Goal: Information Seeking & Learning: Learn about a topic

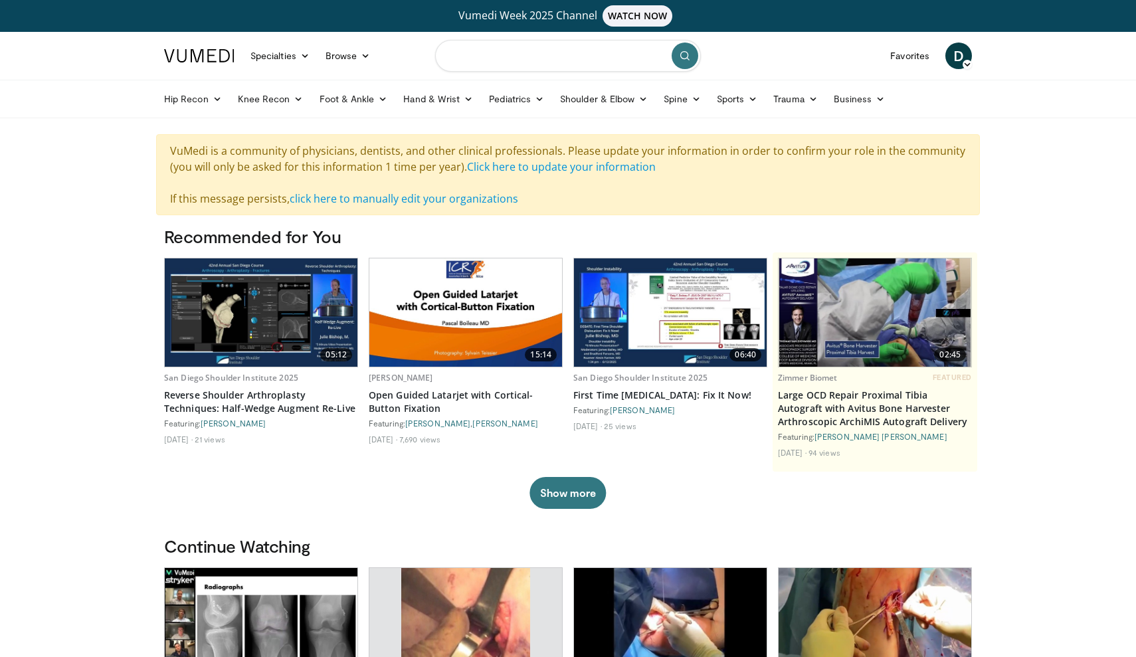
click at [538, 60] on input "Search topics, interventions" at bounding box center [568, 56] width 266 height 32
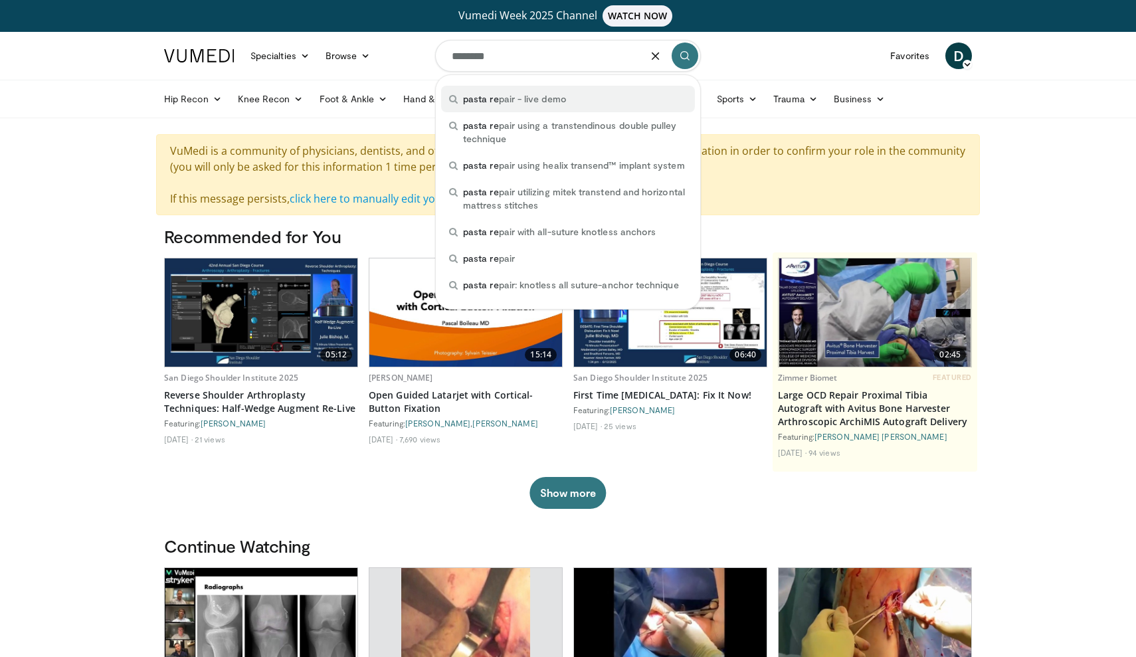
click at [510, 92] on div "pasta re pair - live demo" at bounding box center [568, 99] width 254 height 27
type input "**********"
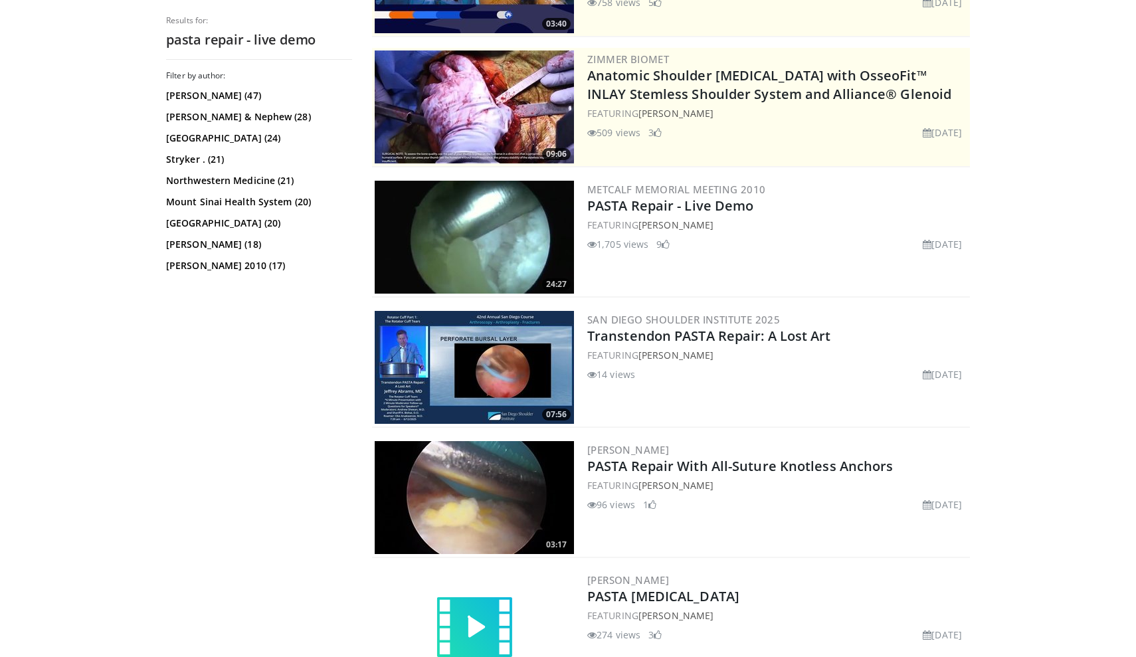
scroll to position [264, 0]
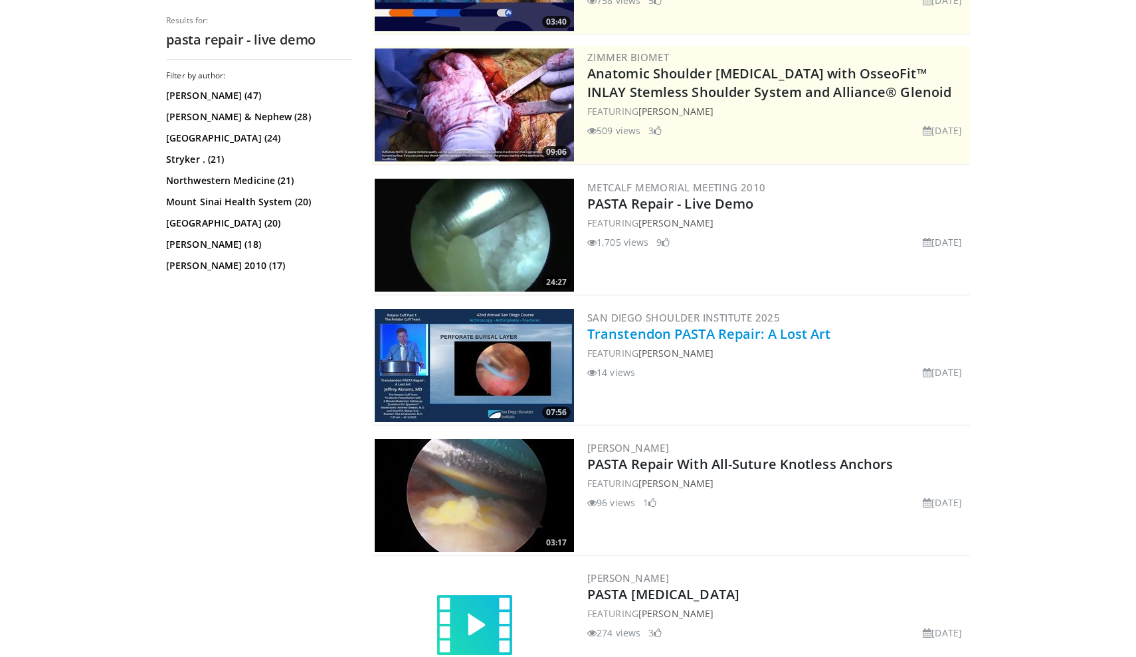
click at [760, 337] on link "Transtendon PASTA Repair: A Lost Art" at bounding box center [709, 334] width 244 height 18
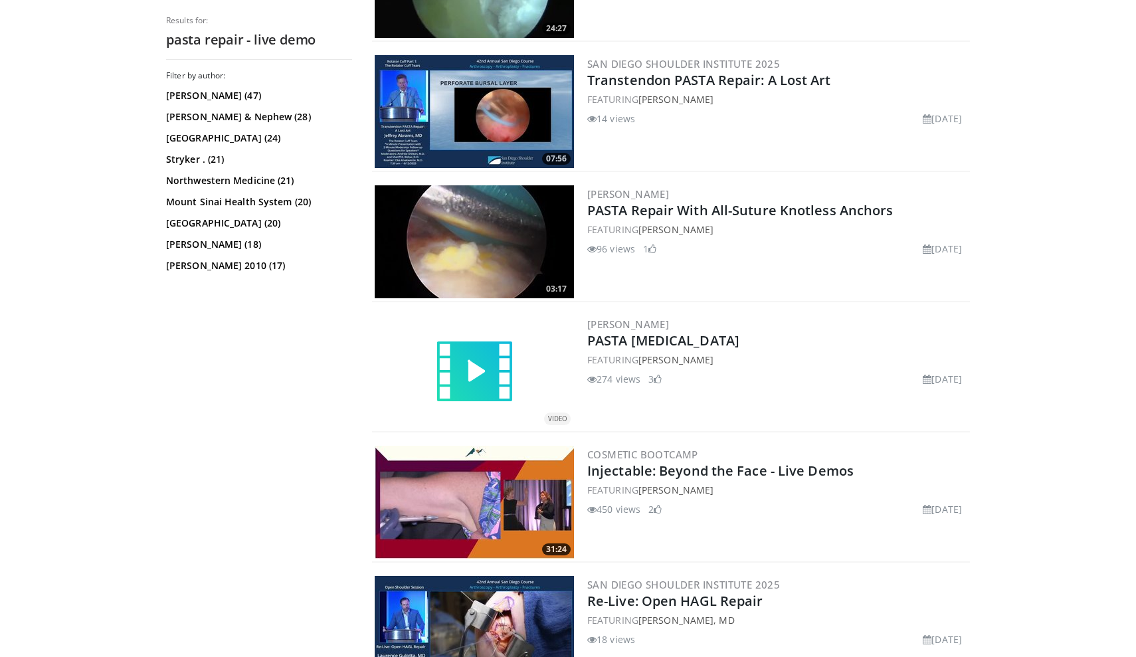
scroll to position [533, 0]
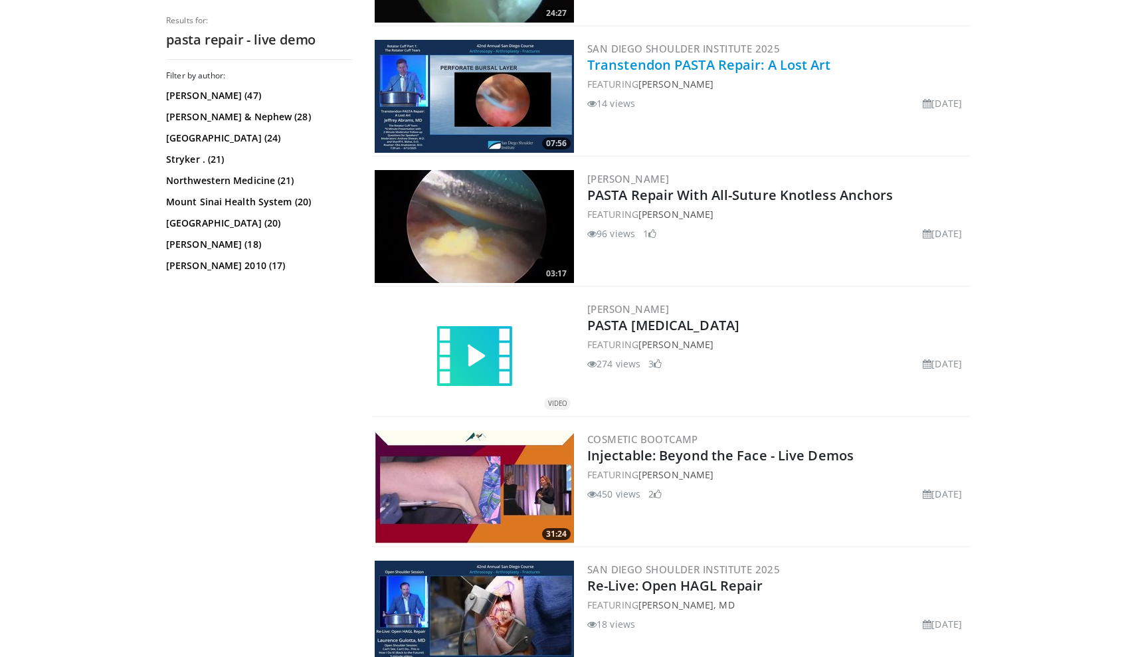
click at [752, 71] on link "Transtendon PASTA Repair: A Lost Art" at bounding box center [709, 65] width 244 height 18
click at [750, 64] on link "Transtendon PASTA Repair: A Lost Art" at bounding box center [709, 65] width 244 height 18
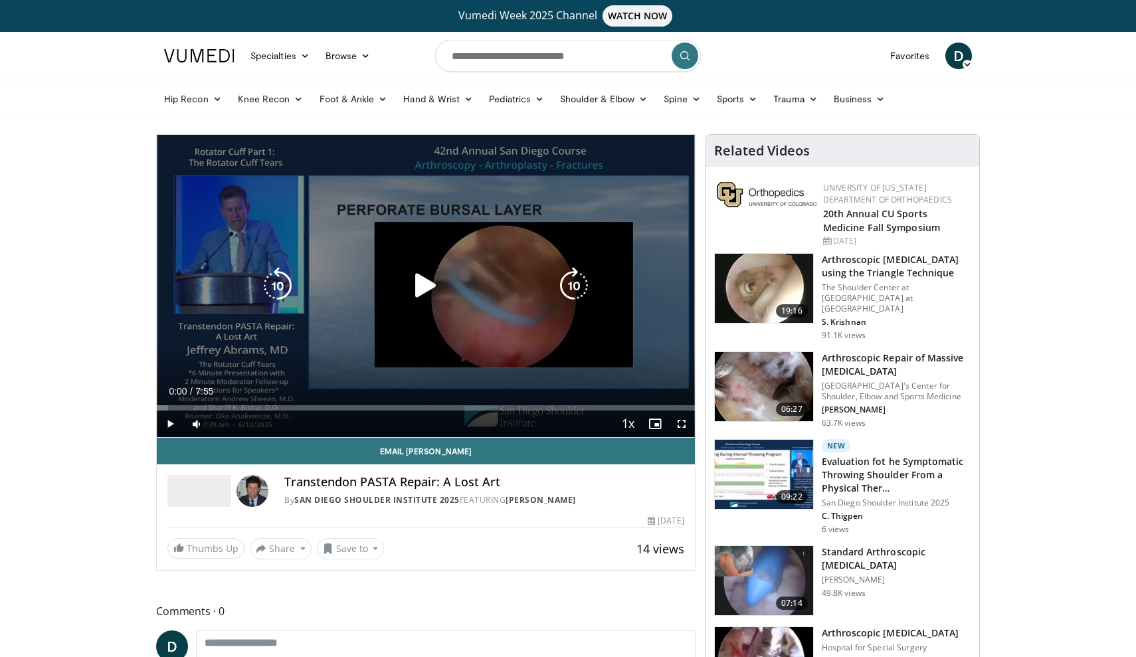
click at [426, 294] on icon "Video Player" at bounding box center [425, 285] width 37 height 37
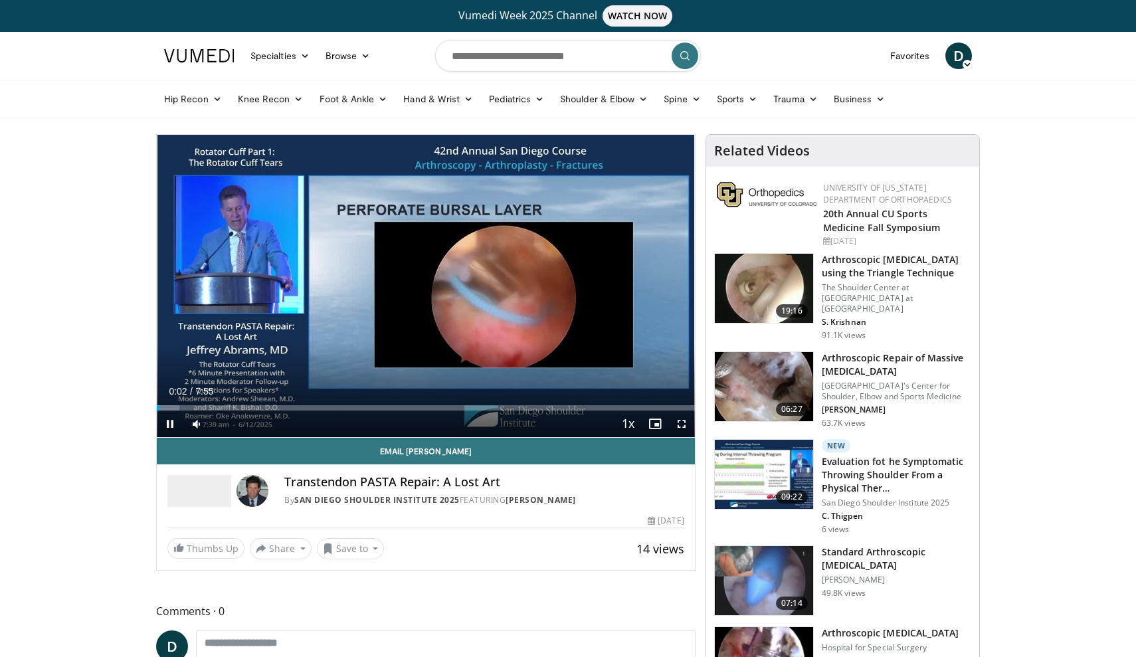
click at [681, 429] on span "Video Player" at bounding box center [681, 423] width 27 height 27
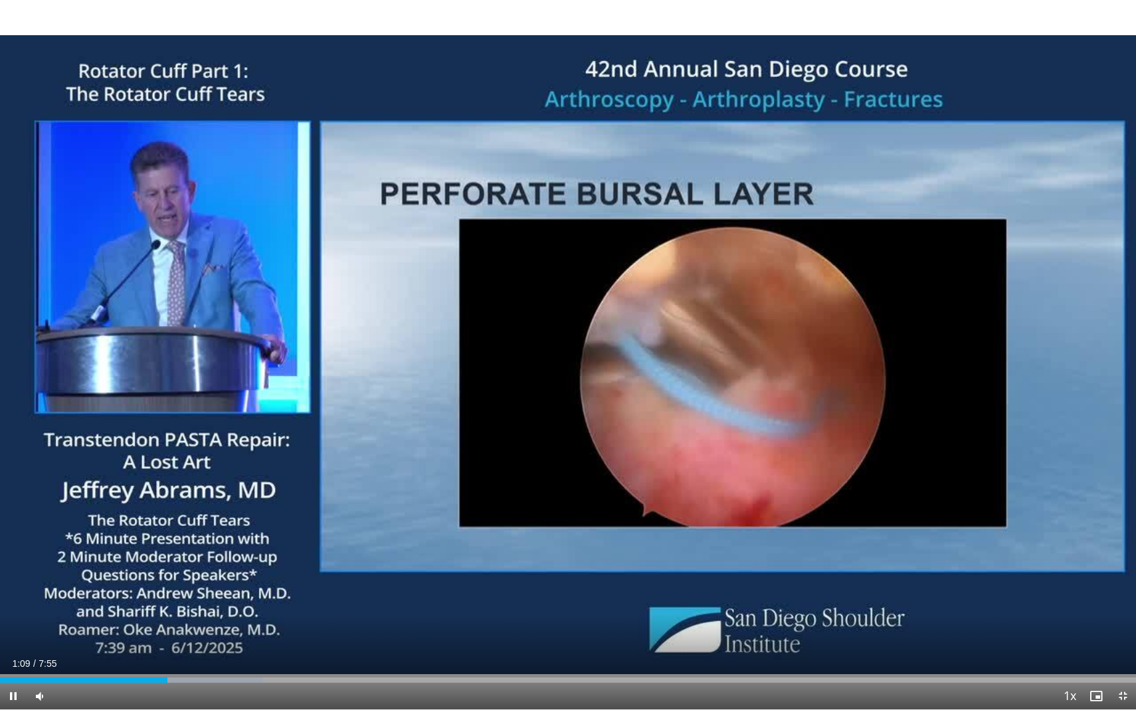
click at [7, 656] on span "Video Player" at bounding box center [13, 696] width 27 height 27
click at [12, 656] on span "Video Player" at bounding box center [13, 696] width 27 height 27
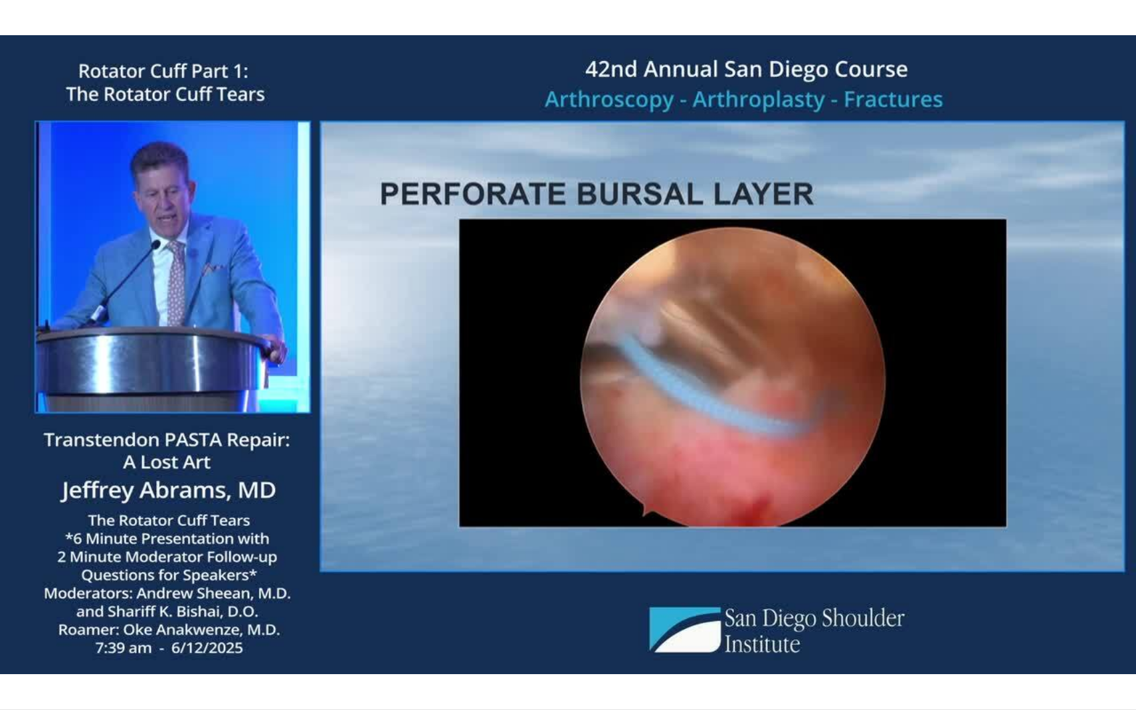
click at [12, 656] on div "10 seconds Tap to unmute" at bounding box center [568, 354] width 1136 height 709
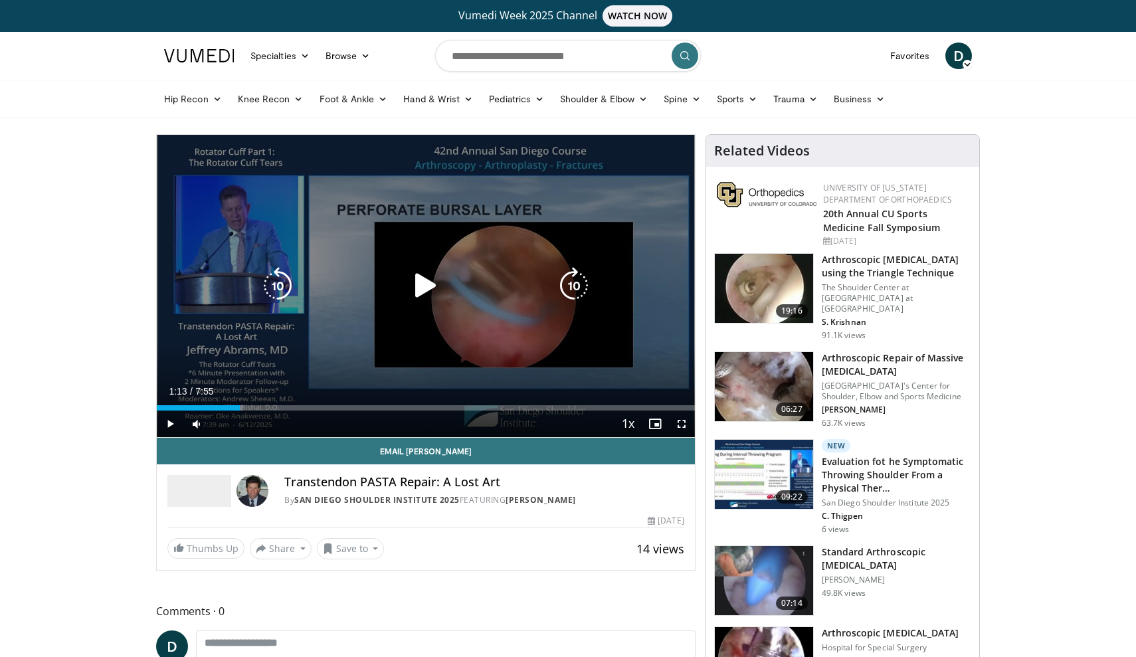
click at [412, 282] on icon "Video Player" at bounding box center [425, 285] width 37 height 37
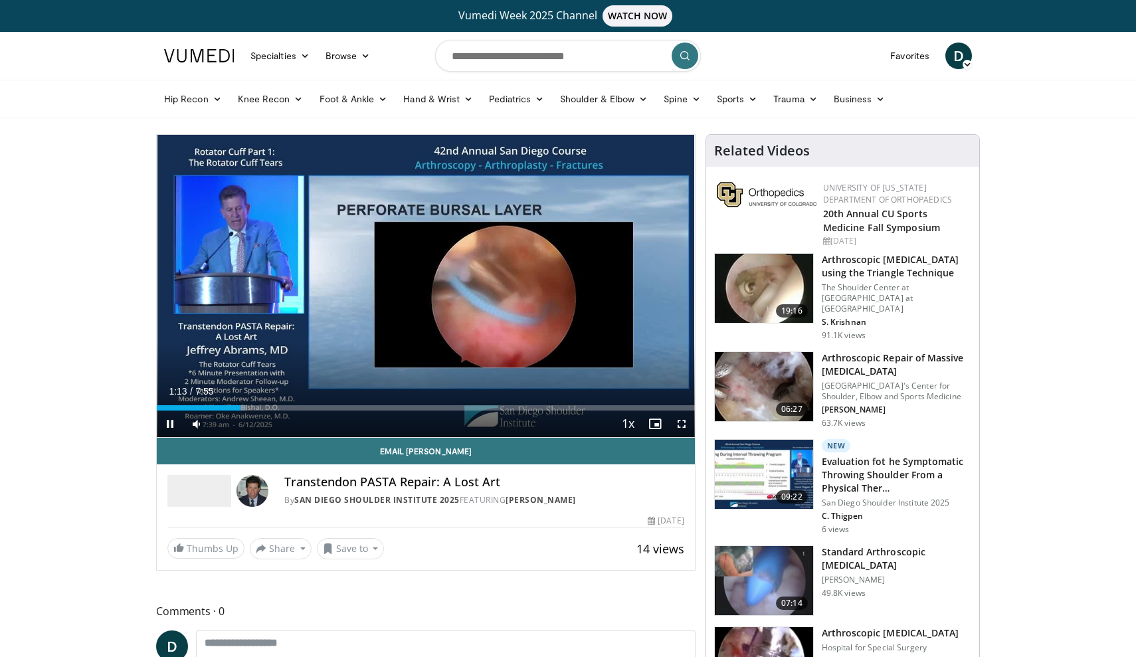
click at [681, 424] on span "Video Player" at bounding box center [681, 423] width 27 height 27
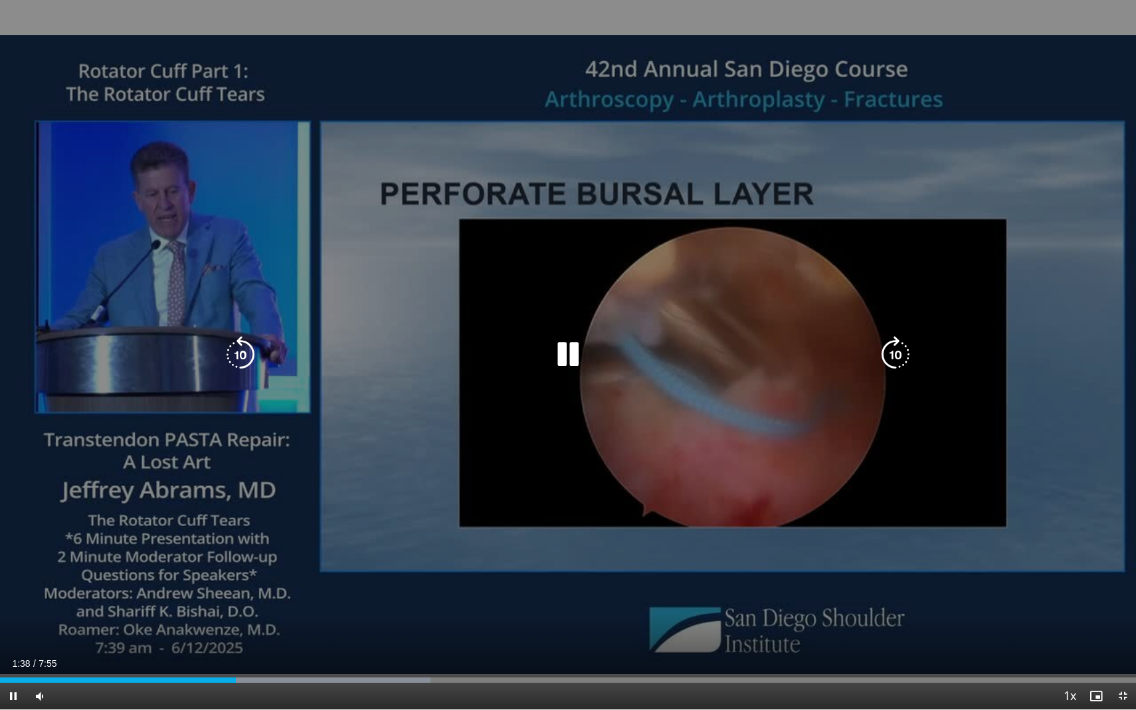
click at [564, 353] on icon "Video Player" at bounding box center [567, 354] width 37 height 37
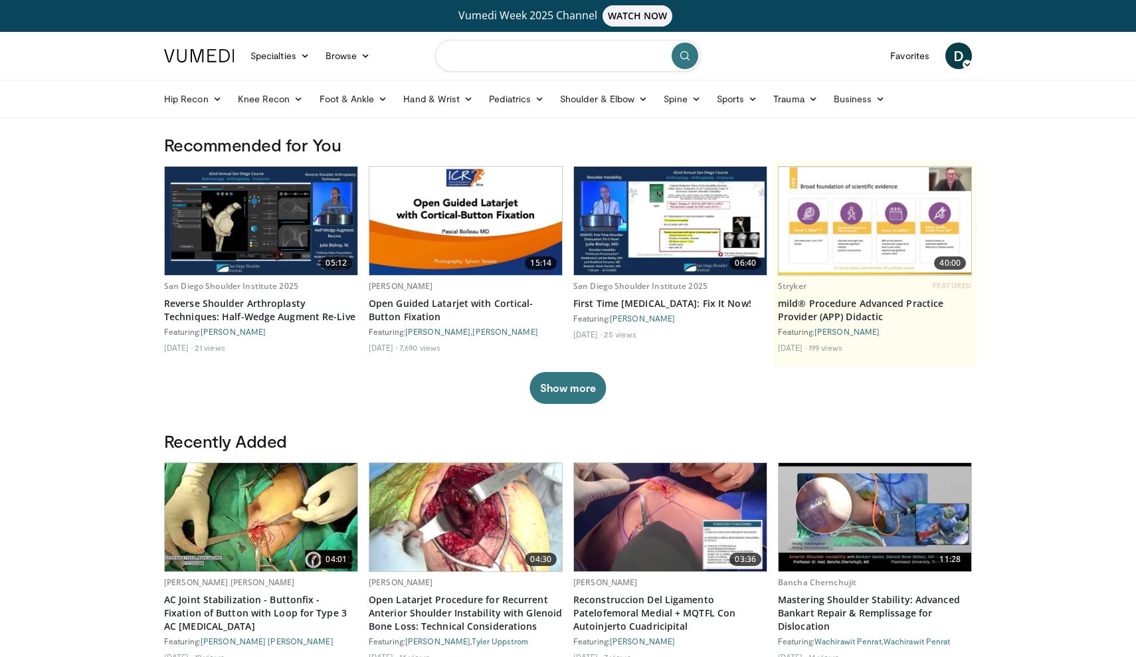
click at [516, 64] on input "Search topics, interventions" at bounding box center [568, 56] width 266 height 32
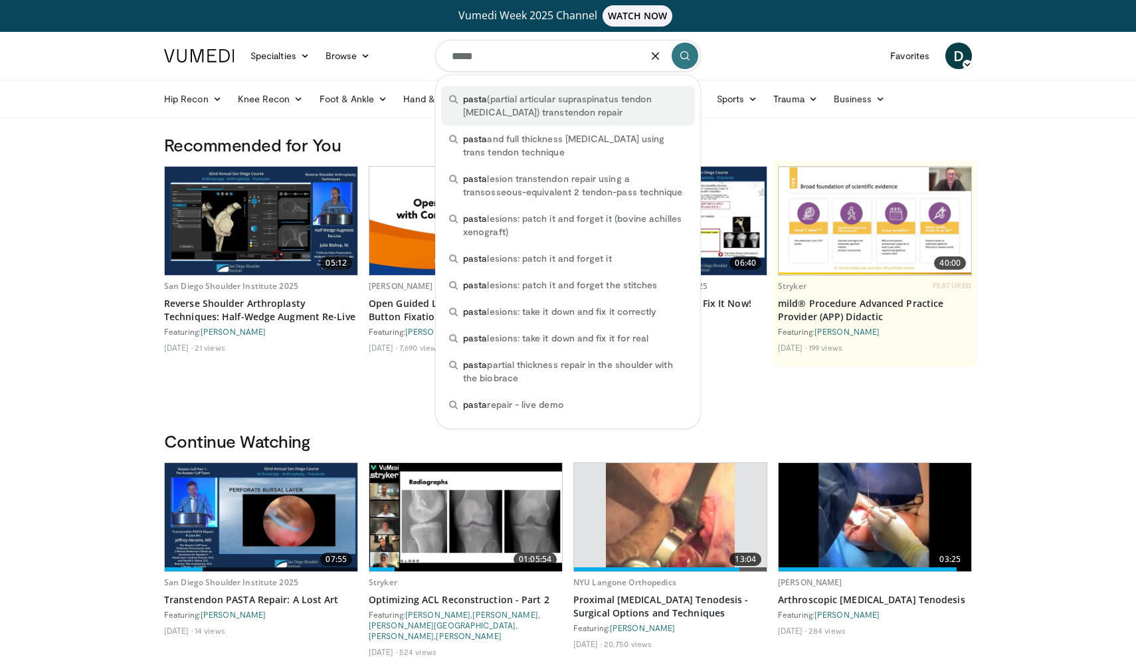
type input "**********"
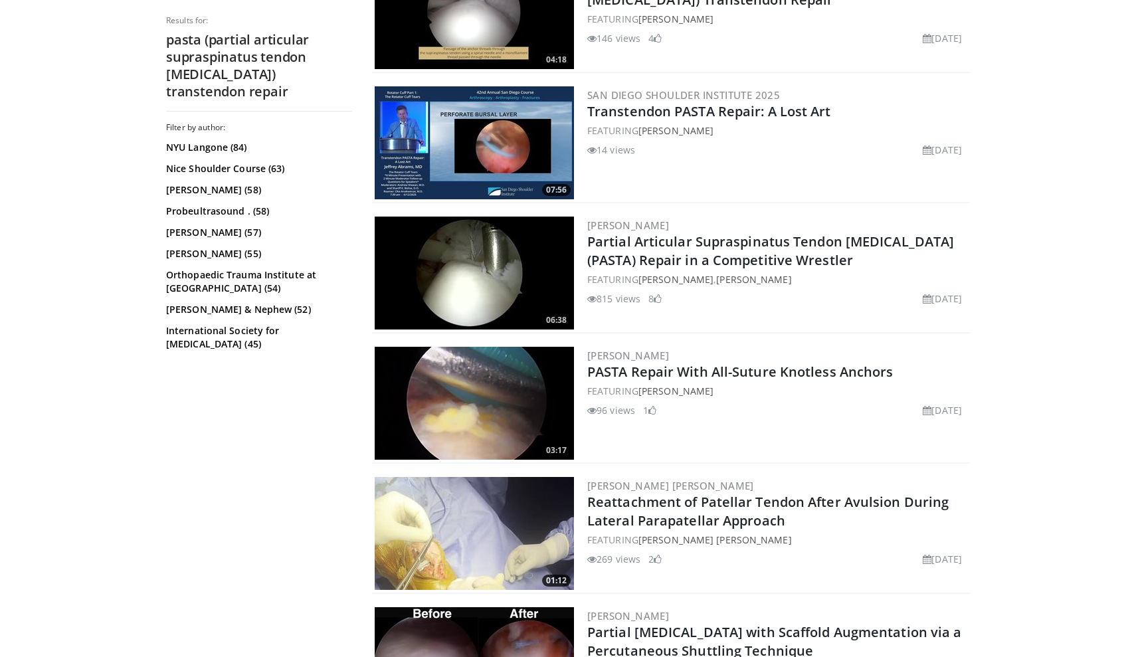
scroll to position [487, 0]
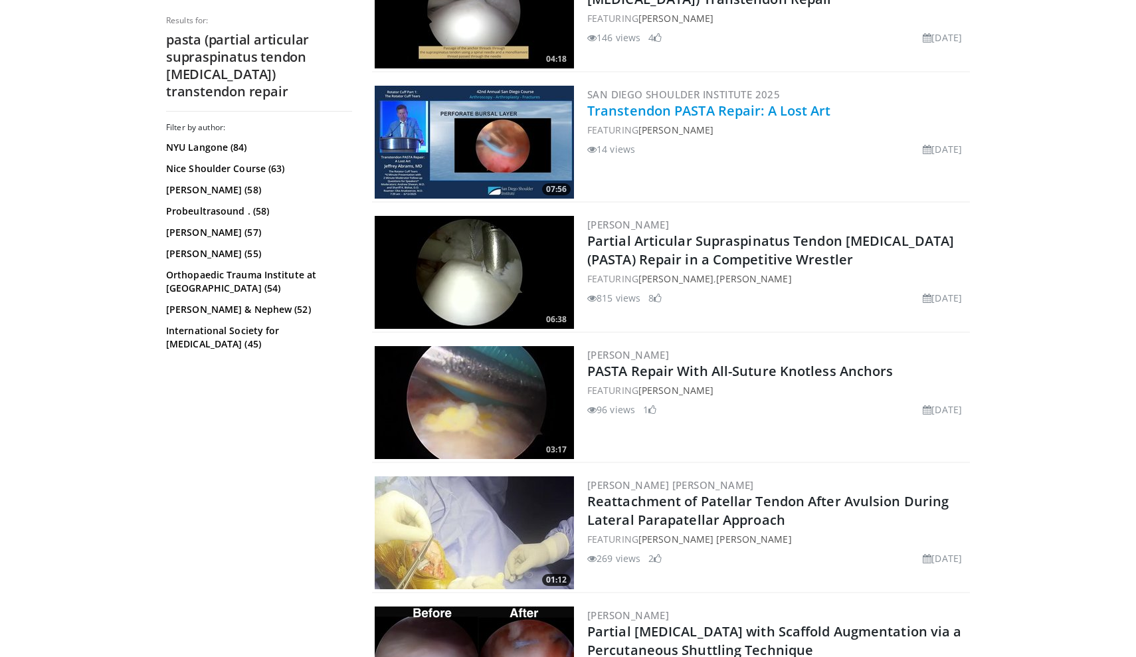
click at [656, 118] on link "Transtendon PASTA Repair: A Lost Art" at bounding box center [709, 111] width 244 height 18
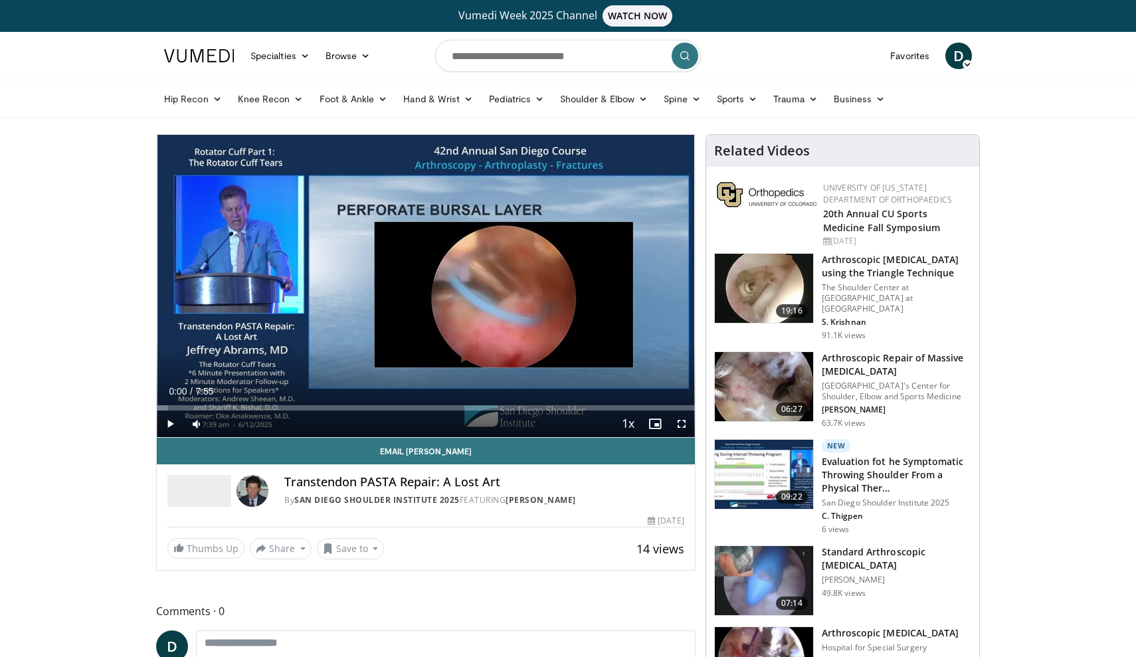
click at [677, 426] on span "Video Player" at bounding box center [681, 423] width 27 height 27
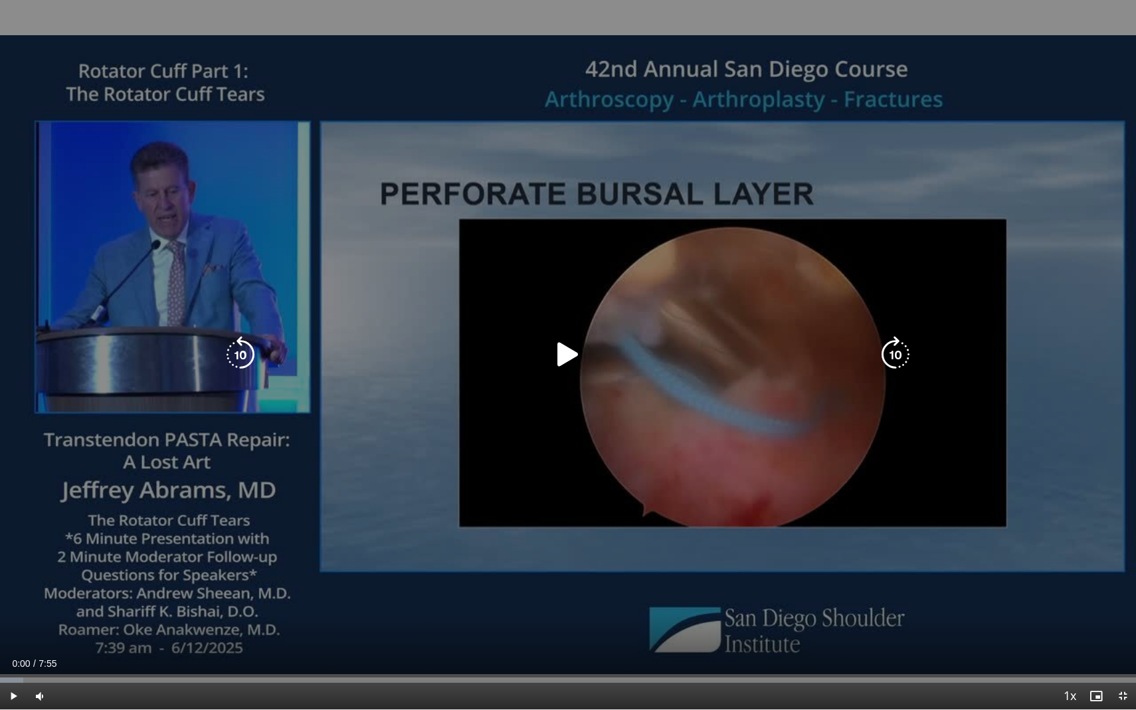
click at [568, 359] on icon "Video Player" at bounding box center [567, 354] width 37 height 37
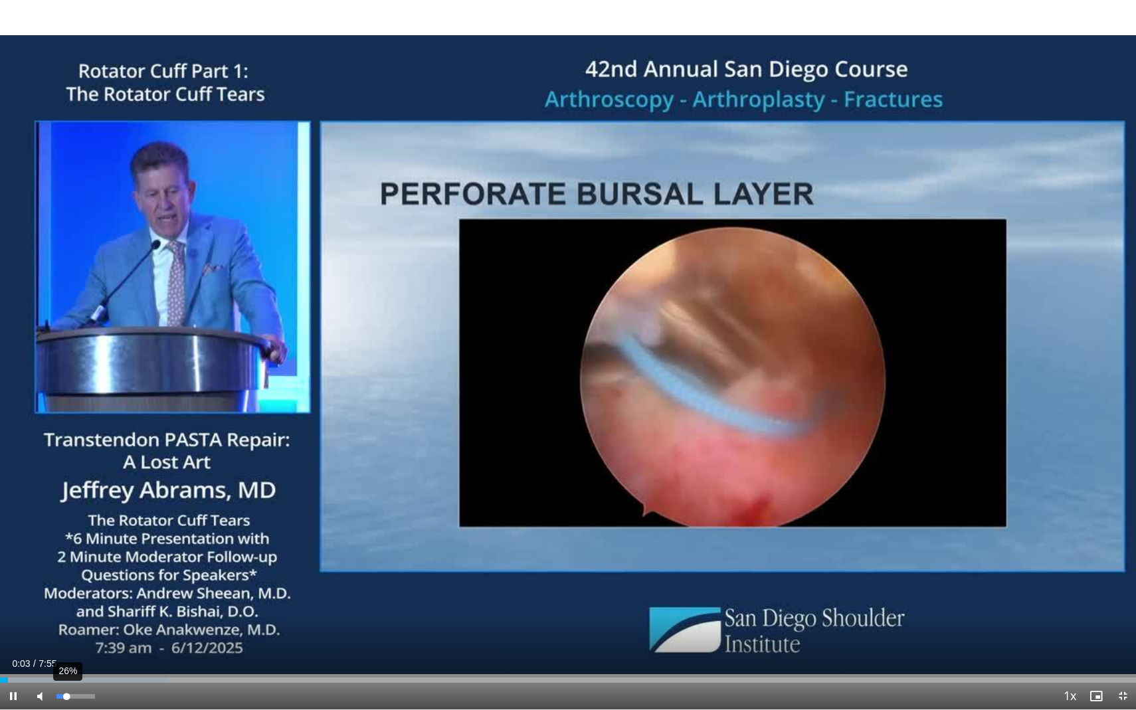
click at [66, 656] on div "26%" at bounding box center [75, 696] width 46 height 27
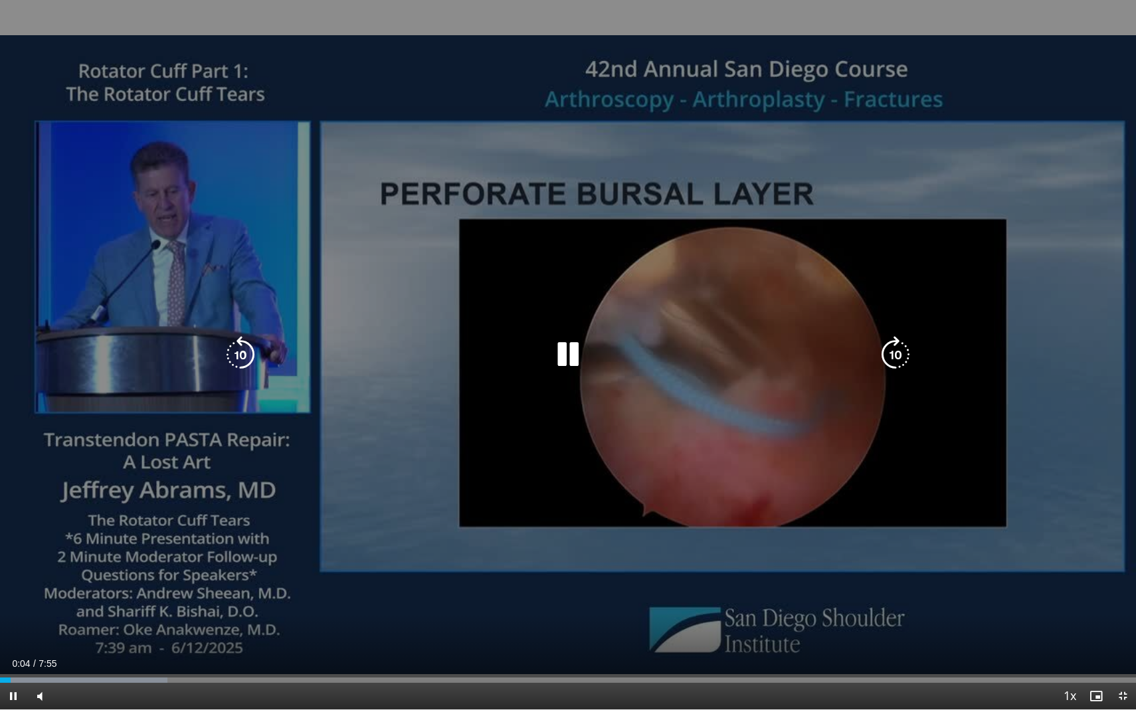
click at [563, 364] on icon "Video Player" at bounding box center [567, 354] width 37 height 37
